Goal: Task Accomplishment & Management: Complete application form

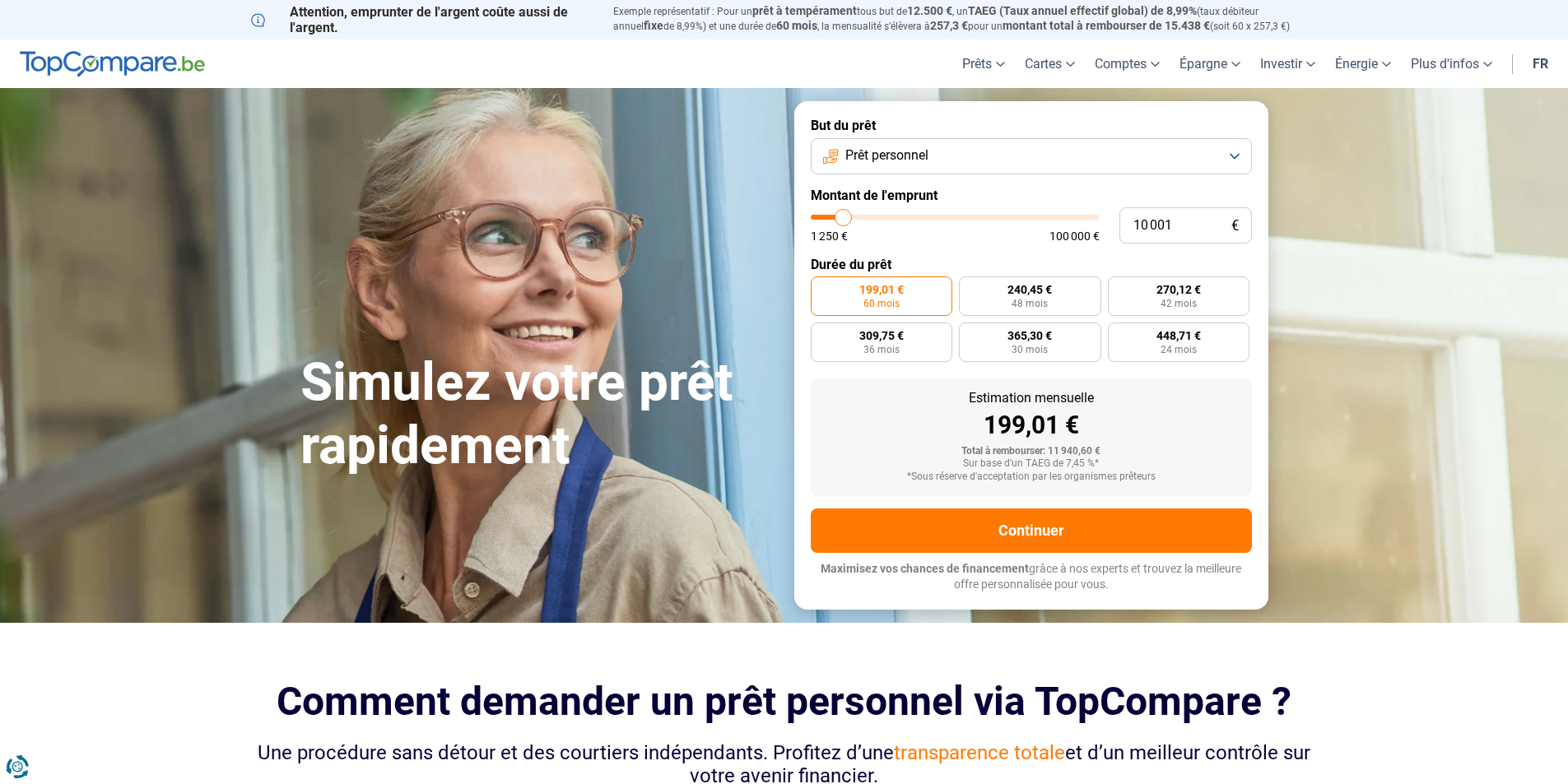
click at [1241, 161] on button "Prêt personnel" at bounding box center [1031, 156] width 442 height 36
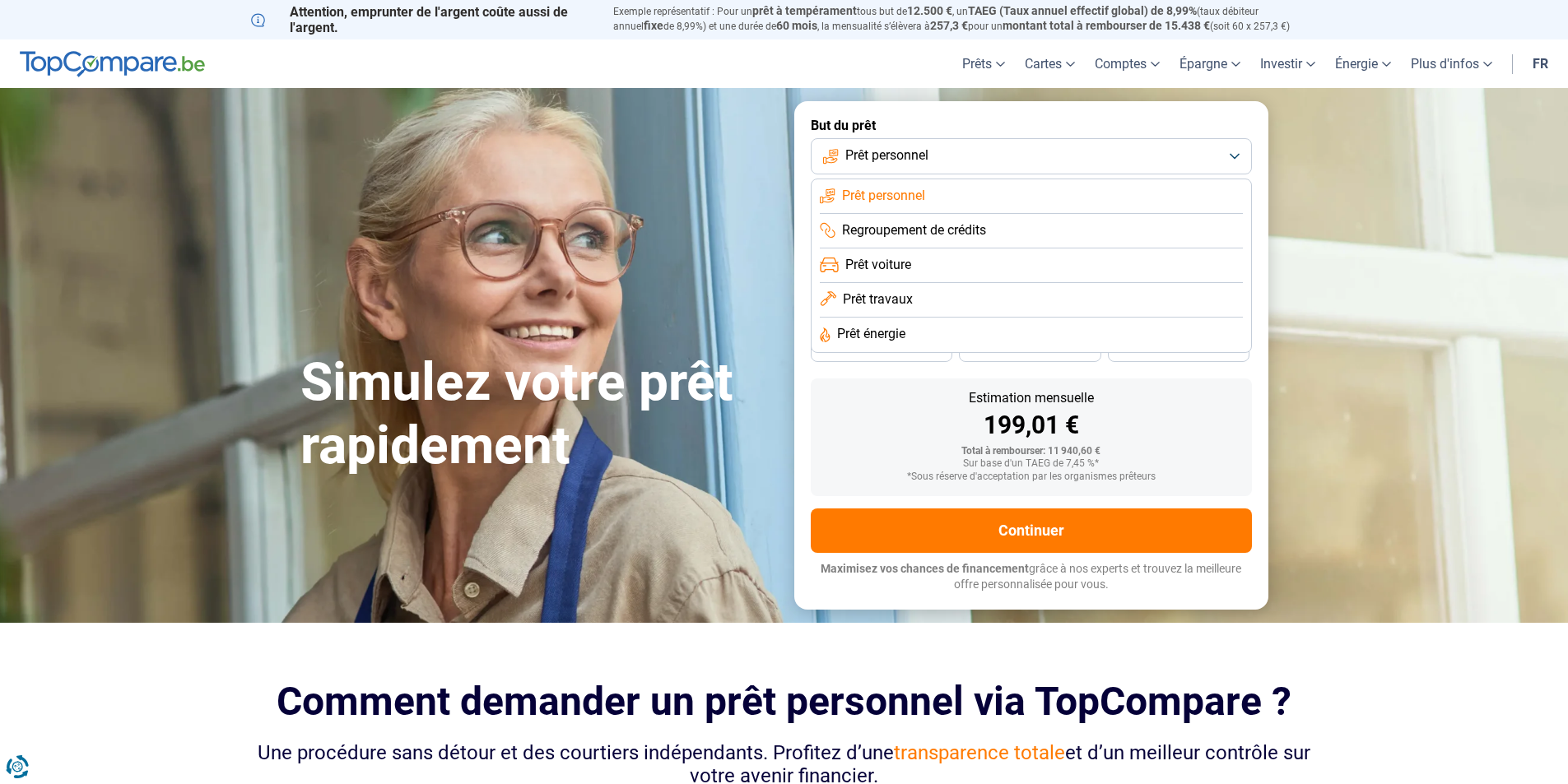
click at [861, 303] on span "Prêt travaux" at bounding box center [877, 299] width 70 height 18
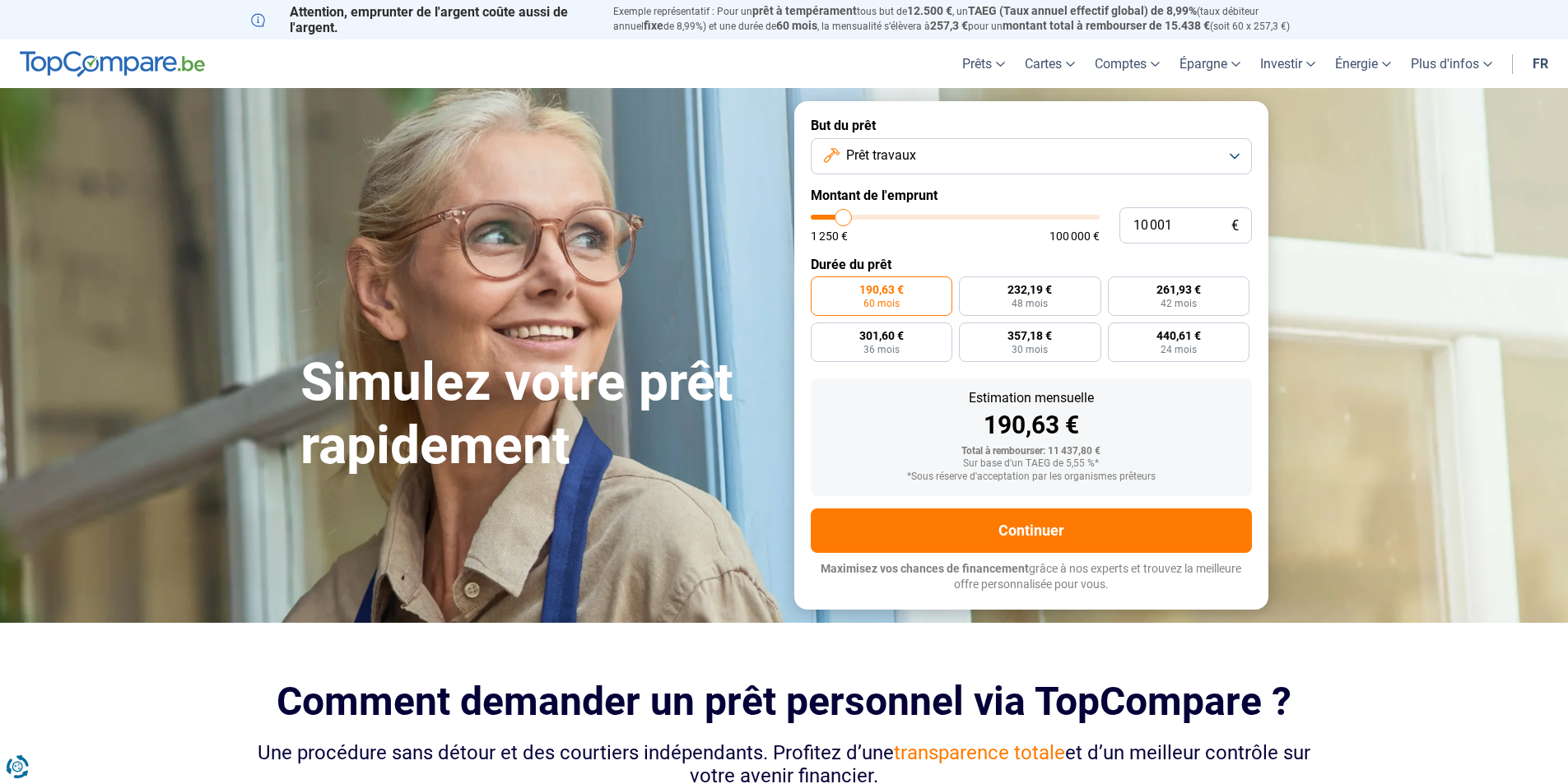
type input "51 750"
type input "51750"
click at [958, 216] on input "range" at bounding box center [955, 217] width 288 height 5
radio input "false"
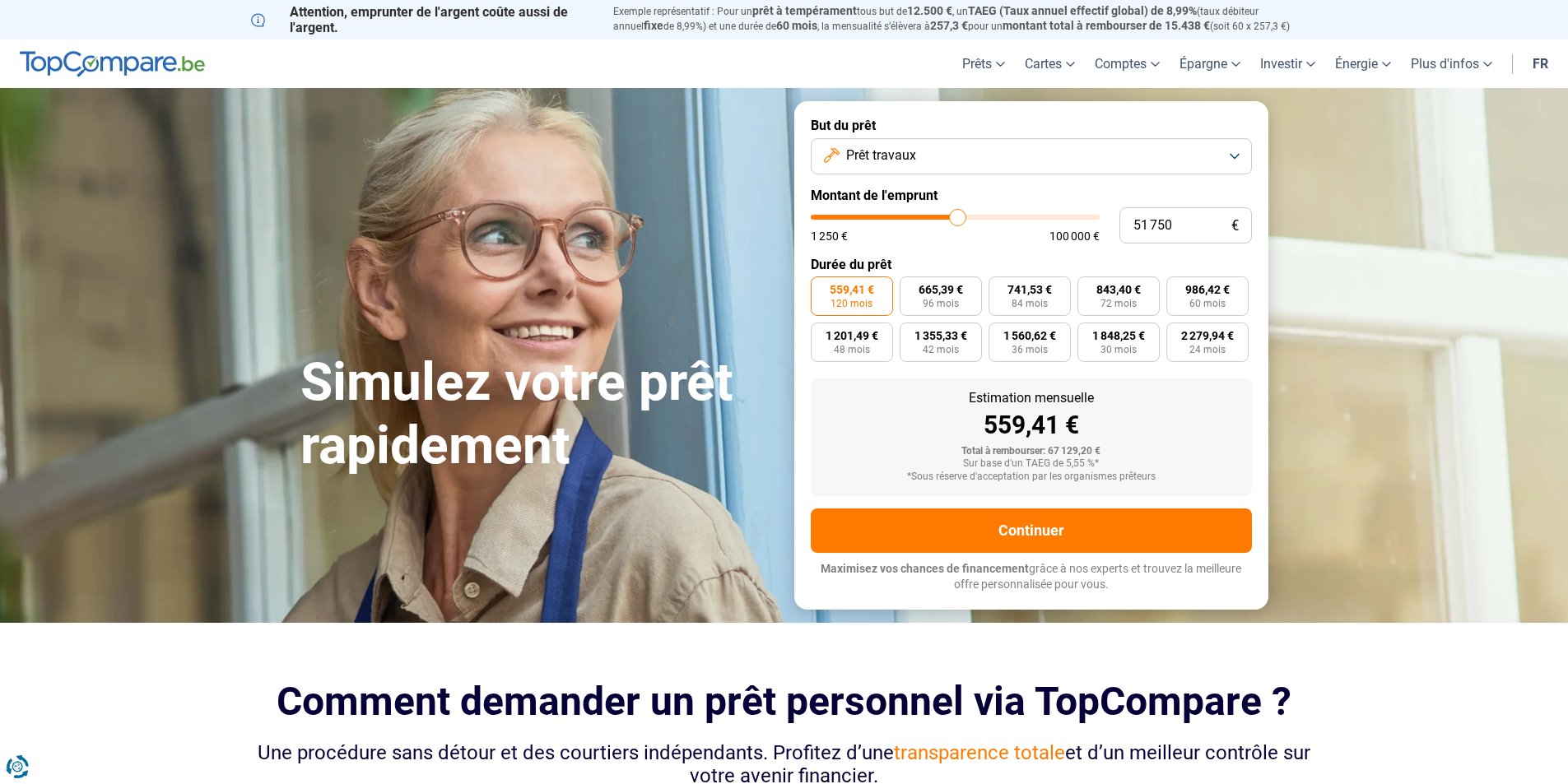
type input "46 750"
type input "46750"
click at [944, 217] on input "range" at bounding box center [955, 217] width 288 height 5
type input "42 250"
type input "42250"
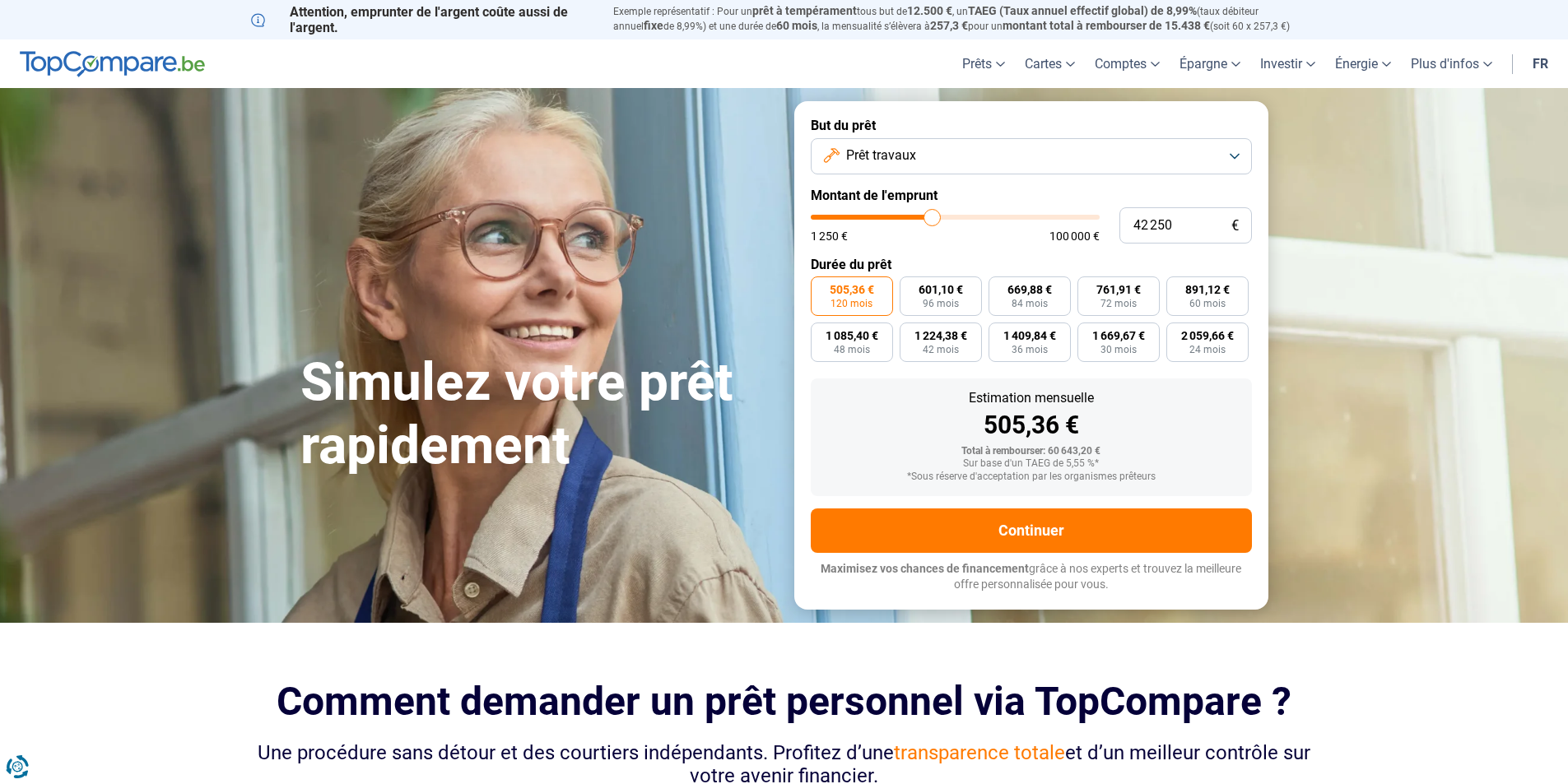
click at [931, 217] on input "range" at bounding box center [955, 217] width 288 height 5
type input "45 750"
type input "45750"
click at [942, 217] on input "range" at bounding box center [955, 217] width 288 height 5
type input "43 000"
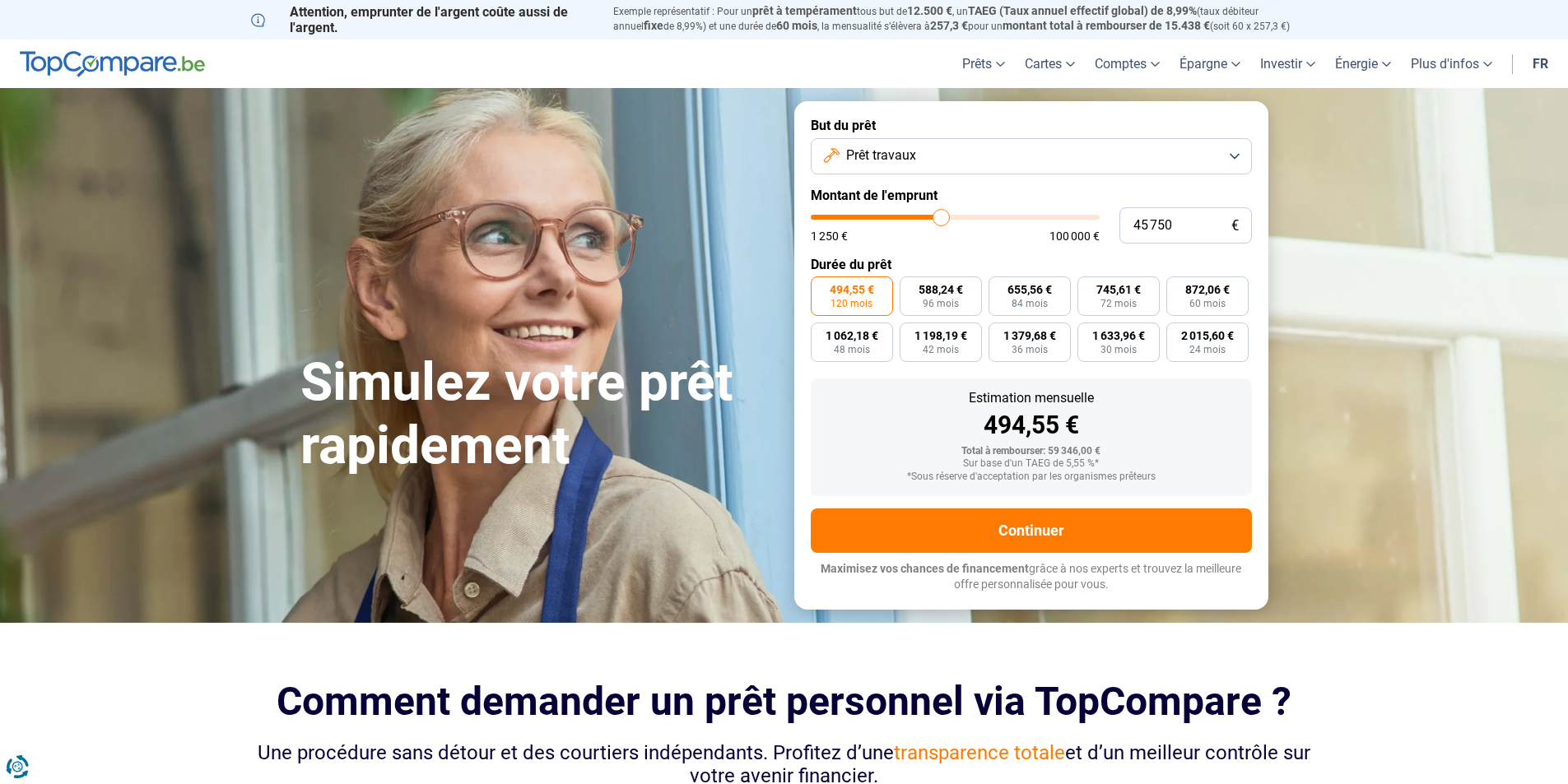
type input "43000"
type input "42 750"
type input "42750"
type input "43 000"
type input "43000"
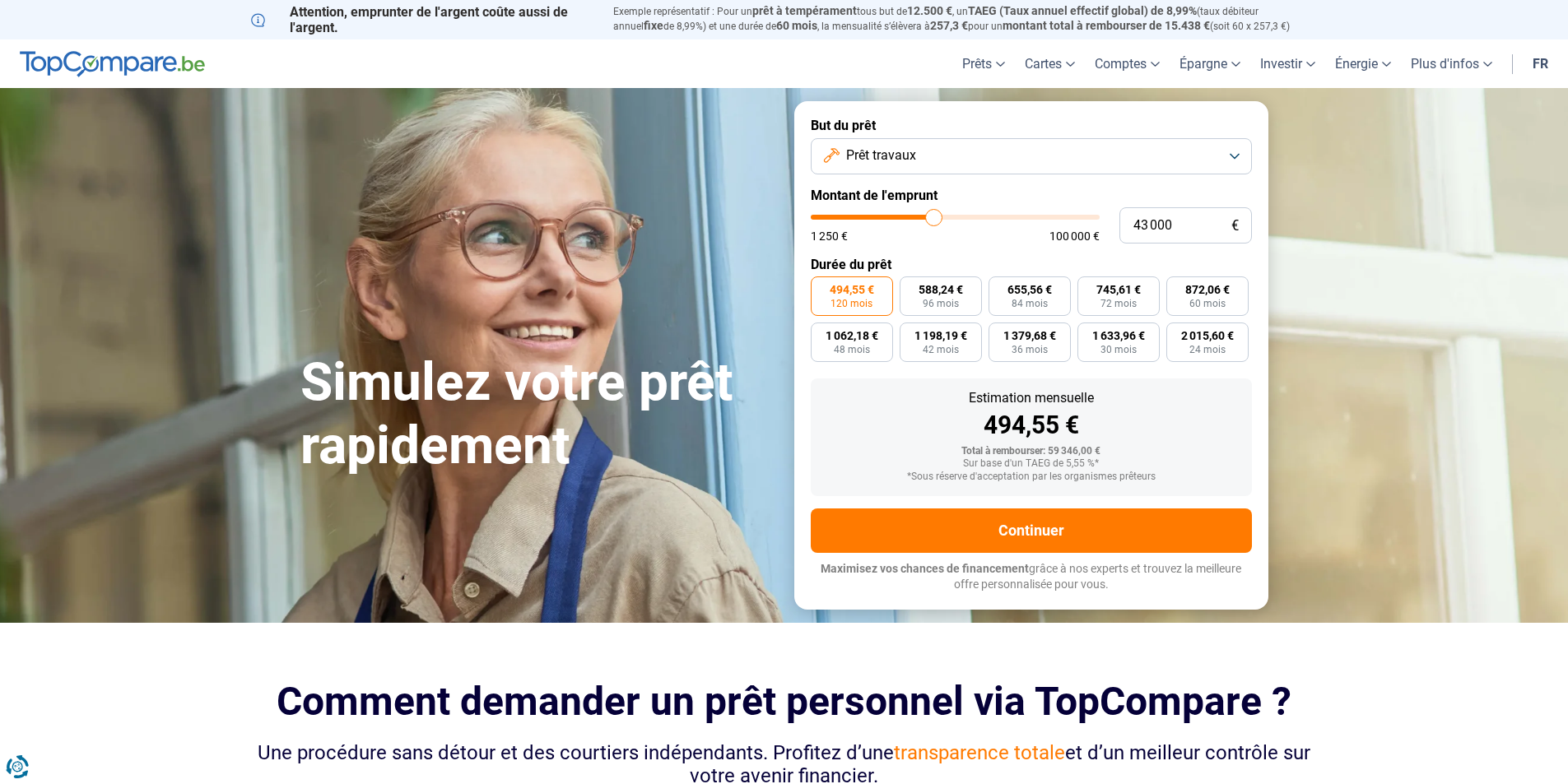
click at [934, 215] on input "range" at bounding box center [955, 217] width 288 height 5
click at [927, 295] on span "552,88 €" at bounding box center [940, 289] width 44 height 12
click at [911, 287] on input "552,88 € 96 mois" at bounding box center [905, 282] width 11 height 11
radio input "true"
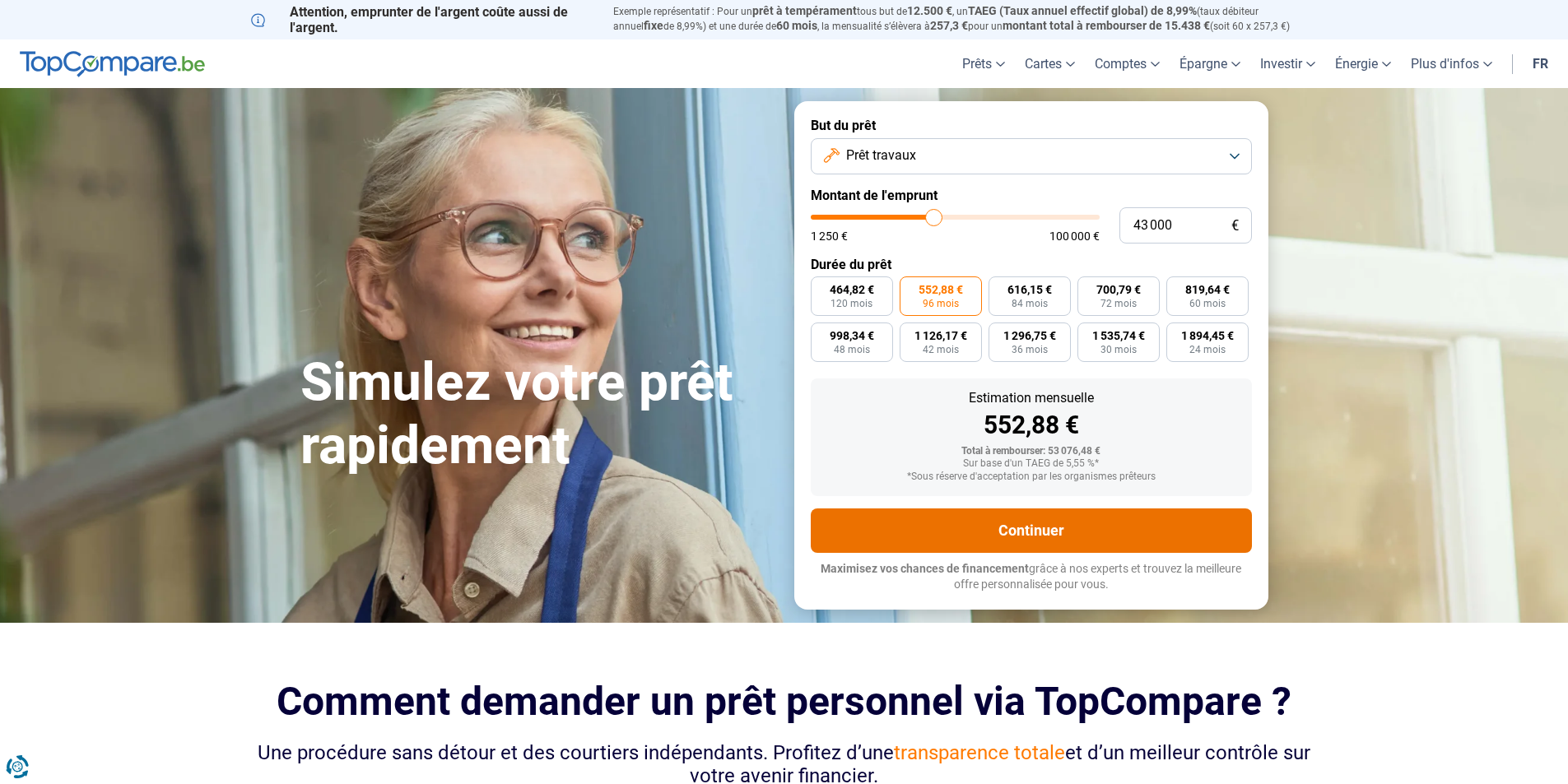
click at [969, 528] on button "Continuer" at bounding box center [1031, 530] width 442 height 44
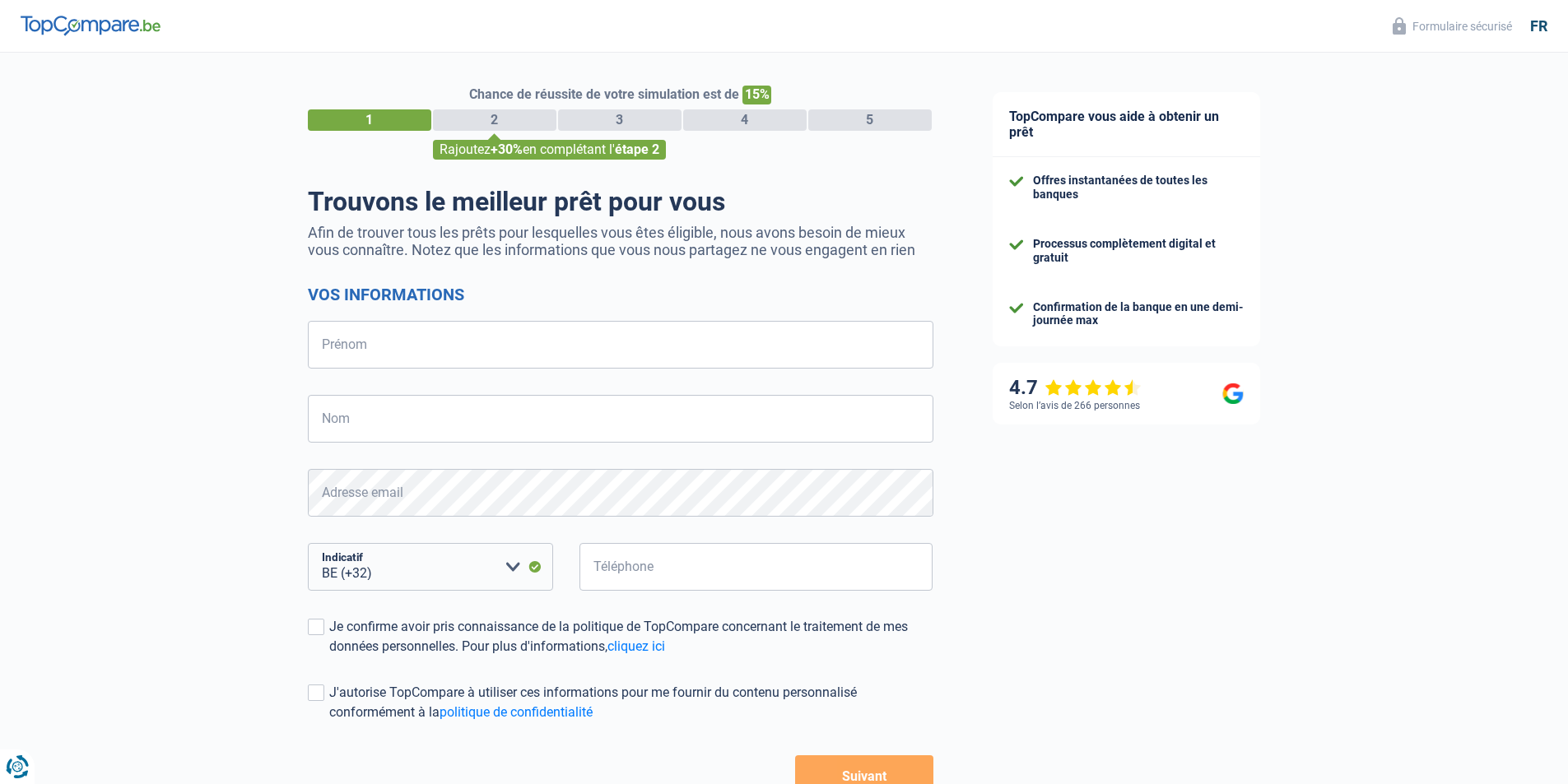
select select "32"
